Goal: Information Seeking & Learning: Learn about a topic

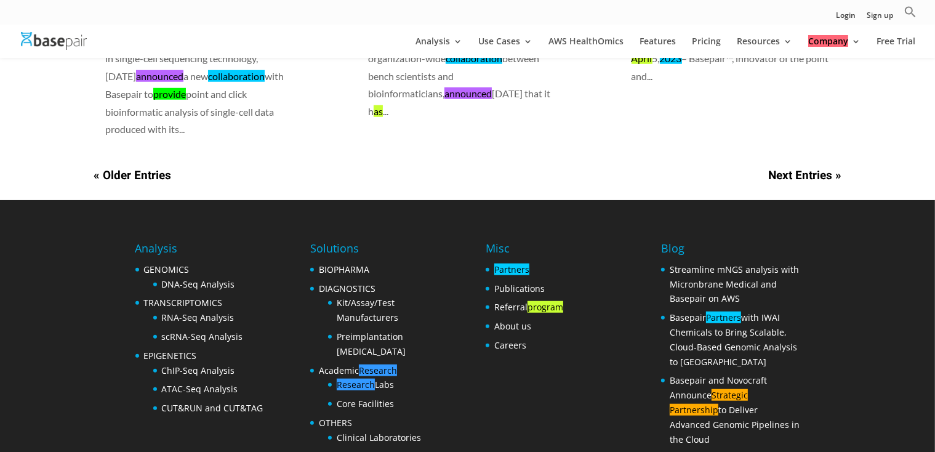
scroll to position [1149, 0]
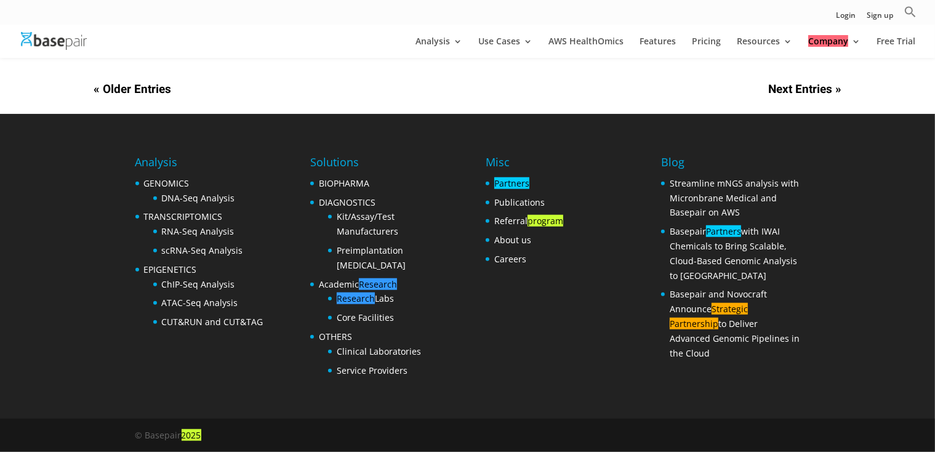
click at [82, 186] on footer "Analysis GENOMICS DNA-Seq Analysis TRANSCRIPTOMICS RNA-Seq Analysis scRNA-Seq A…" at bounding box center [467, 283] width 935 height 338
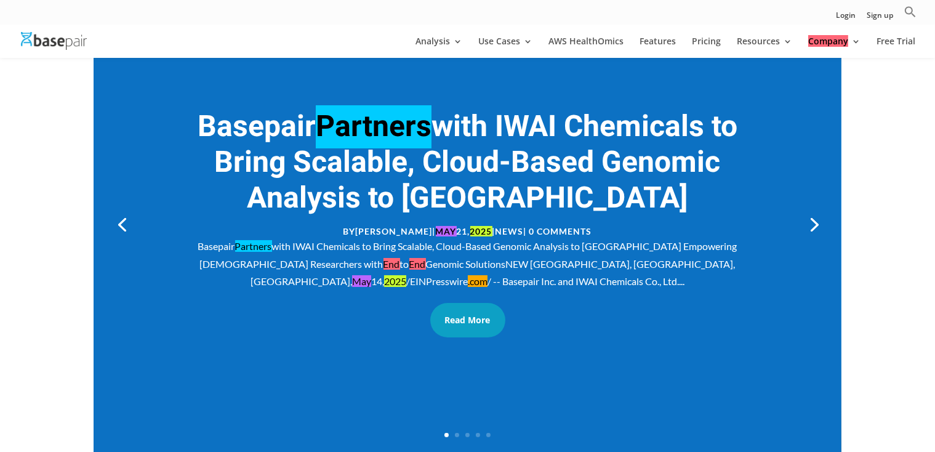
scroll to position [185, 0]
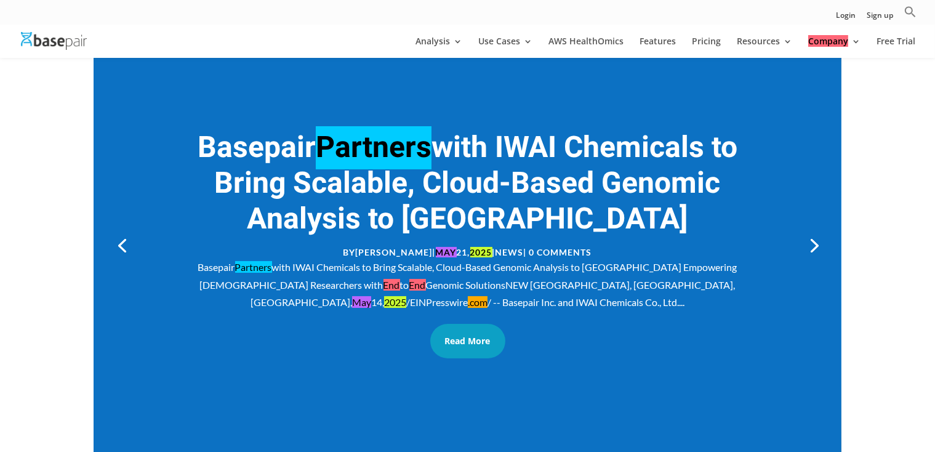
click at [473, 286] on div "Basepair Partners with IWAI Chemicals to Bring Scalable, Cloud-Based Genomic An…" at bounding box center [467, 284] width 553 height 53
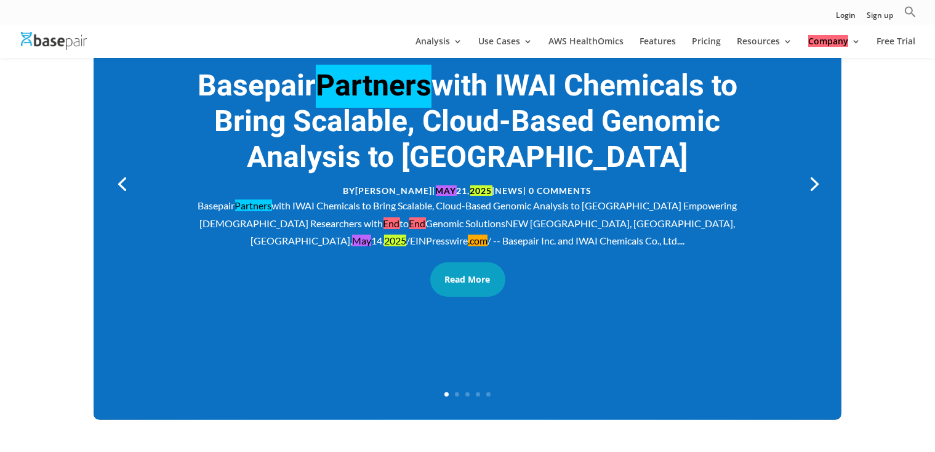
click at [812, 175] on link "Next" at bounding box center [813, 183] width 30 height 30
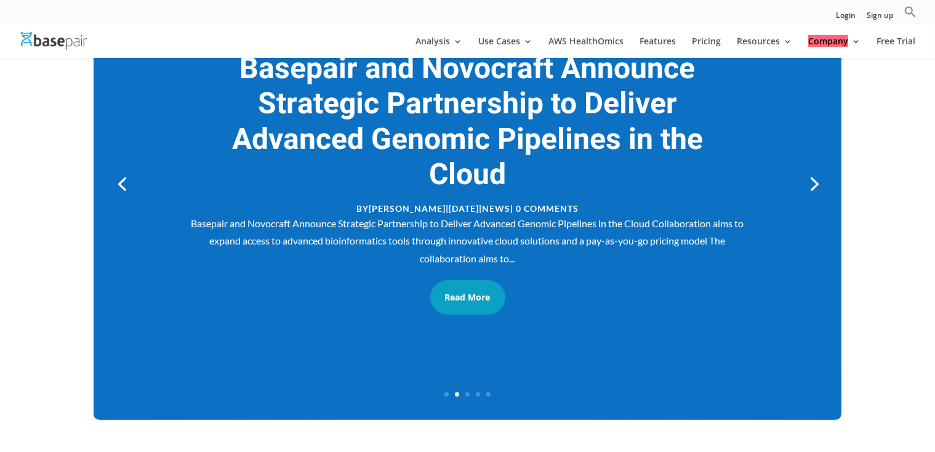
click at [814, 178] on link "Next" at bounding box center [813, 183] width 30 height 30
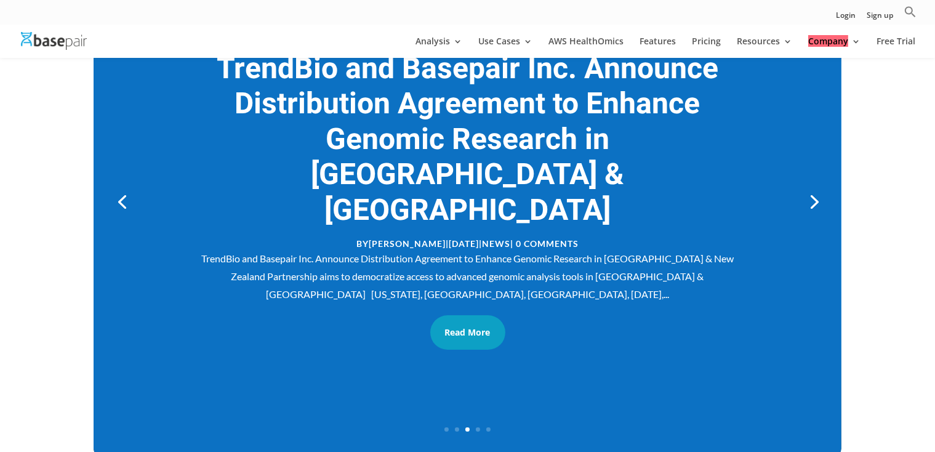
click at [814, 186] on link "Next" at bounding box center [813, 201] width 30 height 30
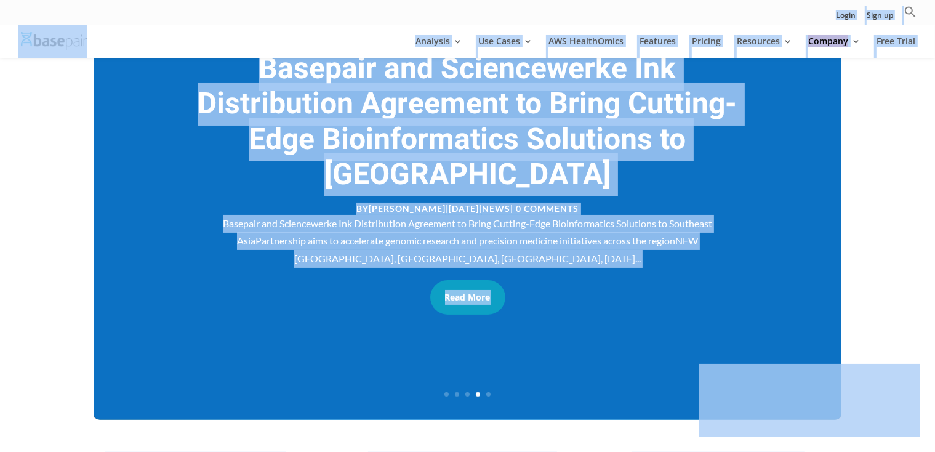
click at [62, 249] on div "News Basepair Partners with IWAI Chemicals to Bring Scalable, Cloud-Based Genom…" at bounding box center [467, 412] width 935 height 1204
click at [75, 143] on div "News Basepair Partners with IWAI Chemicals to Bring Scalable, Cloud-Based Genom…" at bounding box center [467, 412] width 935 height 1204
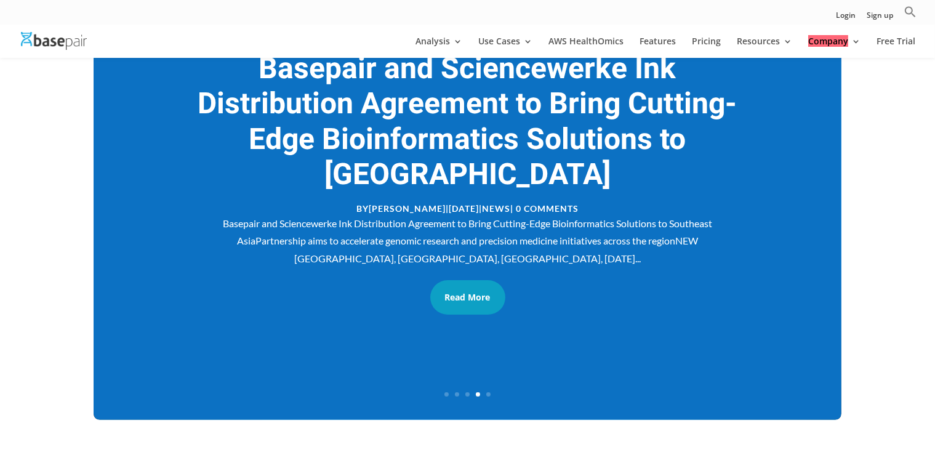
click at [253, 20] on div "Login Sign up Search for: Search Button" at bounding box center [467, 12] width 935 height 25
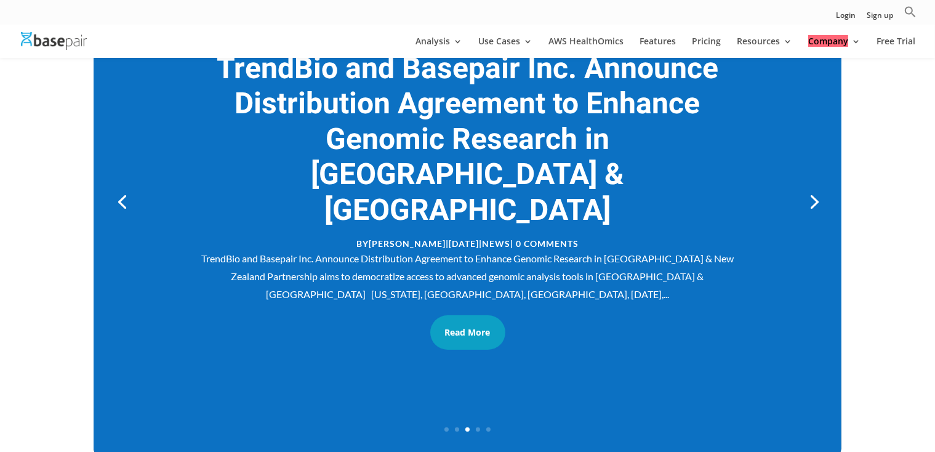
drag, startPoint x: 248, startPoint y: 66, endPoint x: 325, endPoint y: 182, distance: 138.4
click at [539, 249] on div "Basepair Partners with IWAI Chemicals to Bring Scalable, Cloud-Based Genomic An…" at bounding box center [468, 200] width 748 height 509
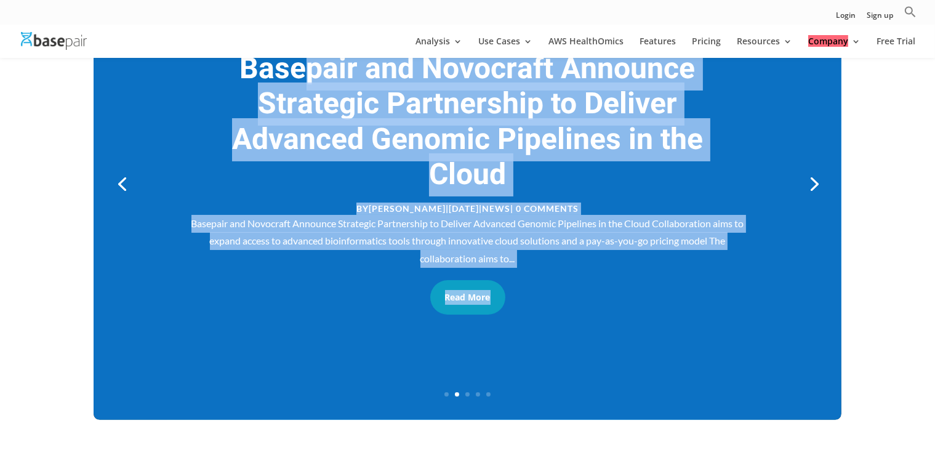
drag, startPoint x: 223, startPoint y: 70, endPoint x: 313, endPoint y: 140, distance: 113.1
click at [819, 185] on link "Next" at bounding box center [813, 183] width 30 height 30
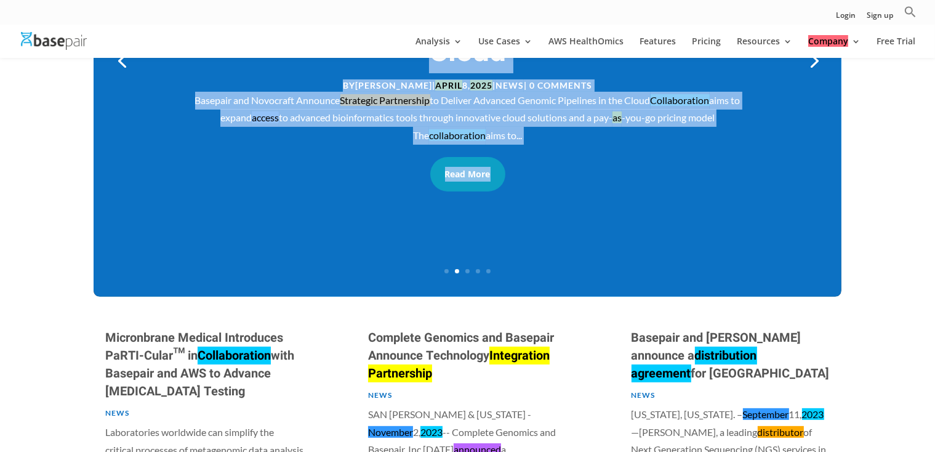
scroll to position [308, 0]
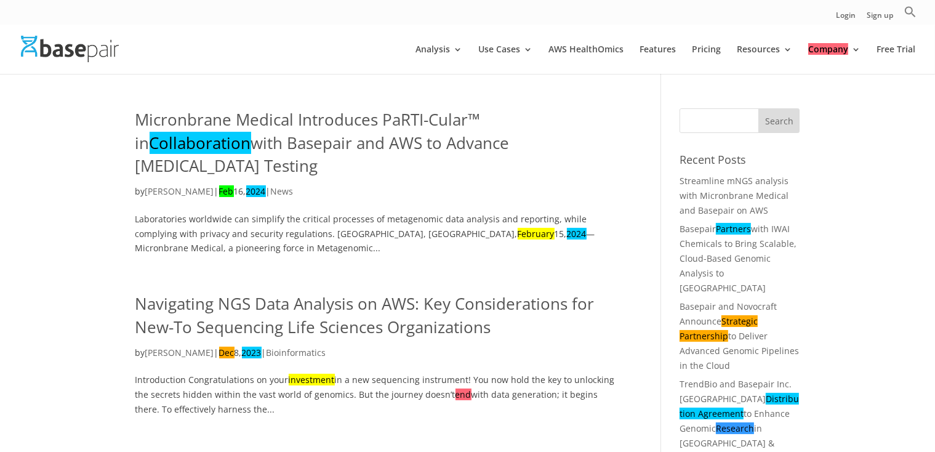
scroll to position [377, 0]
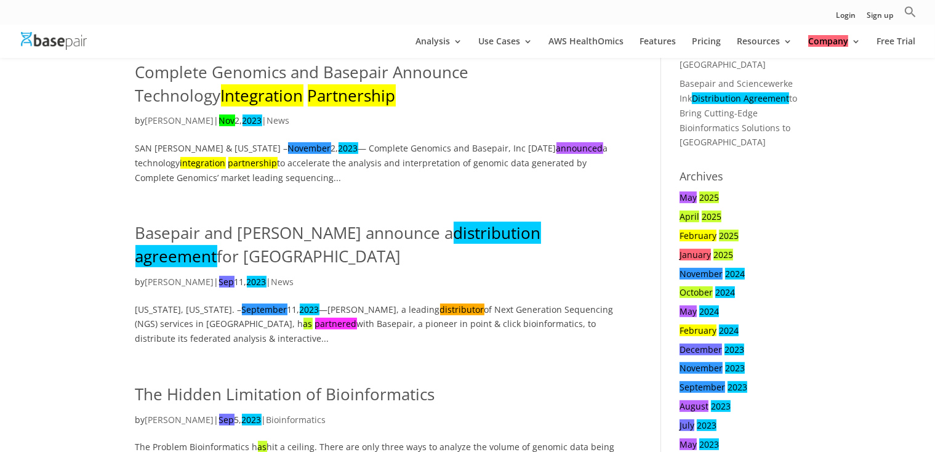
click at [116, 183] on div "Micronbrane Medical Introduces PaRTI-Cular™ in Collaboration with Basepair and …" at bounding box center [467, 376] width 935 height 1393
click at [338, 235] on h2 "Basepair and Astride announce a distribution agreement for Japan" at bounding box center [379, 248] width 489 height 52
click at [438, 222] on multi-find-1-extension "distribution agreement" at bounding box center [338, 245] width 406 height 46
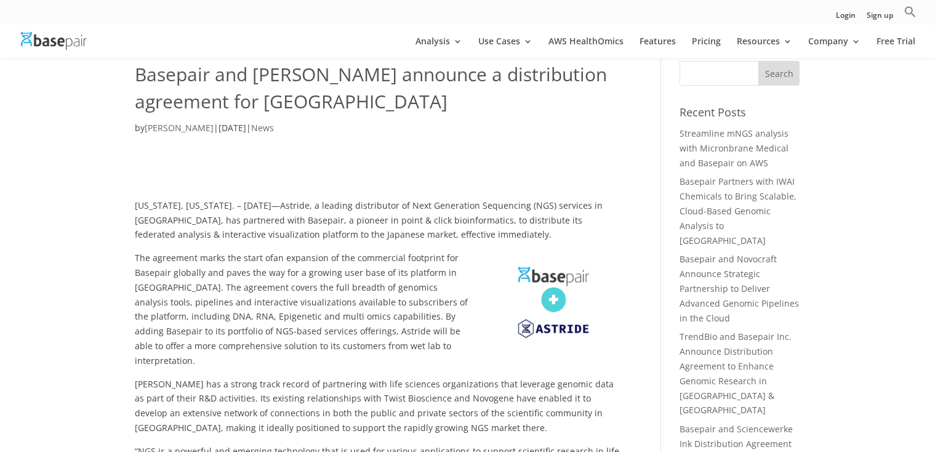
scroll to position [62, 0]
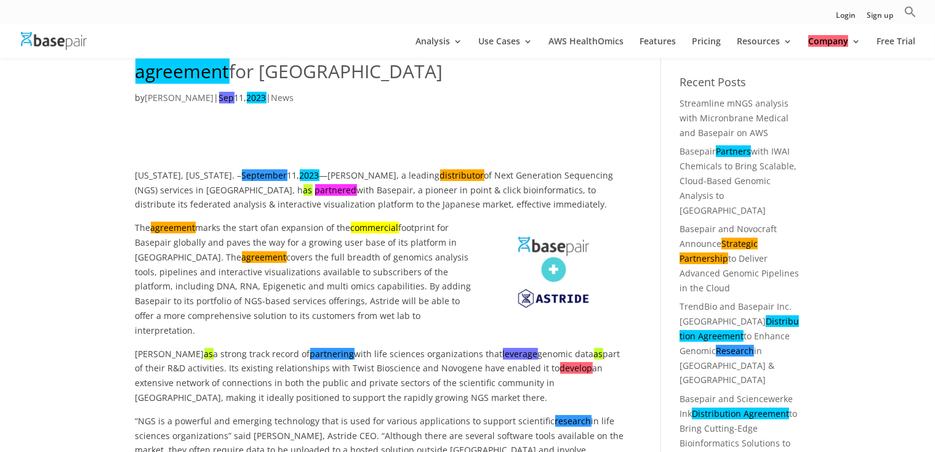
click at [599, 177] on p "[US_STATE], [US_STATE]. – [DATE] —Astride, a leading distributor of Next Genera…" at bounding box center [379, 194] width 489 height 52
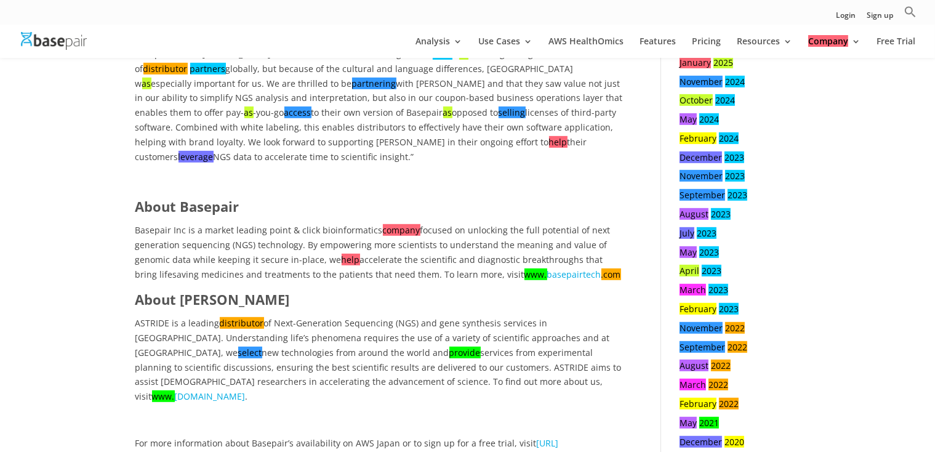
scroll to position [677, 0]
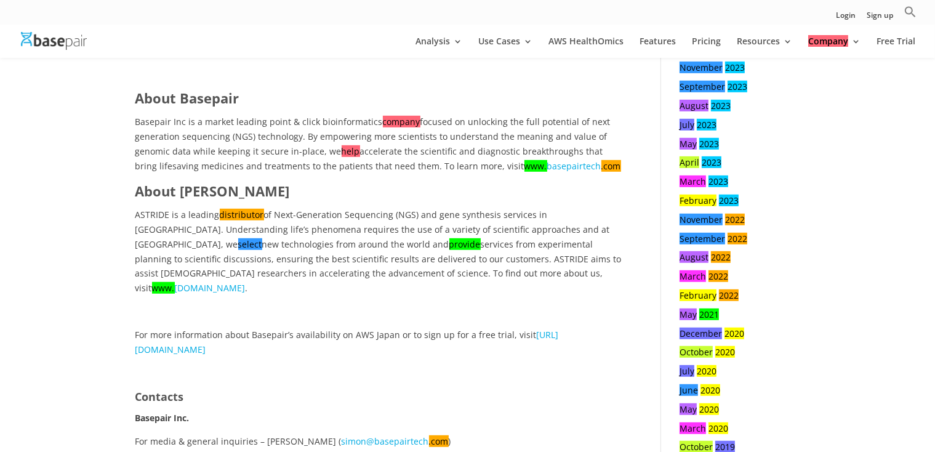
click at [91, 188] on div "Basepair and [PERSON_NAME] announce a distribution agreement for [GEOGRAPHIC_DA…" at bounding box center [467, 76] width 935 height 1393
drag, startPoint x: 466, startPoint y: 260, endPoint x: 502, endPoint y: 261, distance: 35.7
copy span "[DOMAIN_NAME]"
